Goal: Find specific page/section: Find specific page/section

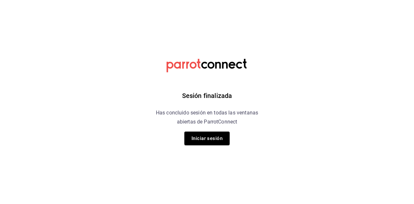
click at [212, 143] on button "Iniciar sesión" at bounding box center [206, 139] width 45 height 14
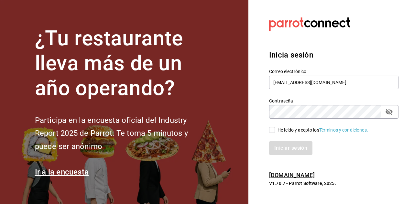
click at [271, 133] on input "He leído y acepto los Términos y condiciones." at bounding box center [272, 130] width 6 height 6
checkbox input "true"
click at [283, 149] on button "Iniciar sesión" at bounding box center [291, 148] width 44 height 14
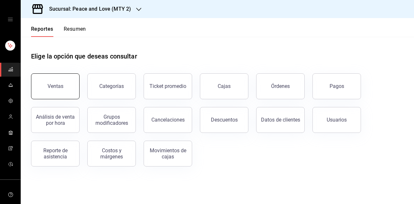
click at [43, 87] on button "Ventas" at bounding box center [55, 86] width 48 height 26
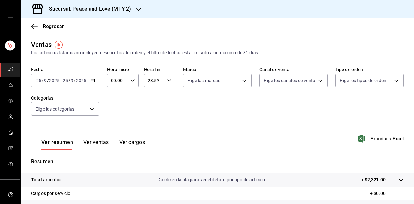
click at [138, 11] on icon "button" at bounding box center [138, 9] width 5 height 3
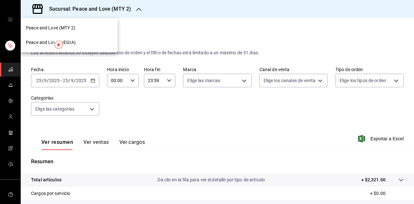
click at [91, 42] on div "Peace and Love (REGIA)" at bounding box center [69, 42] width 87 height 7
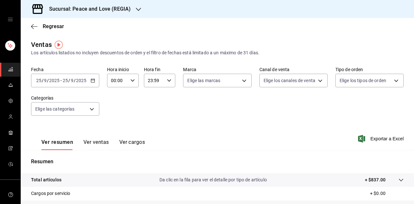
click at [129, 11] on h3 "Sucursal: Peace and Love (REGIA)" at bounding box center [87, 9] width 87 height 8
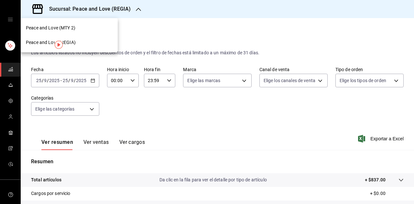
click at [88, 30] on div "Peace and Love (MTY 2)" at bounding box center [69, 28] width 87 height 7
